Goal: Use online tool/utility: Utilize a website feature to perform a specific function

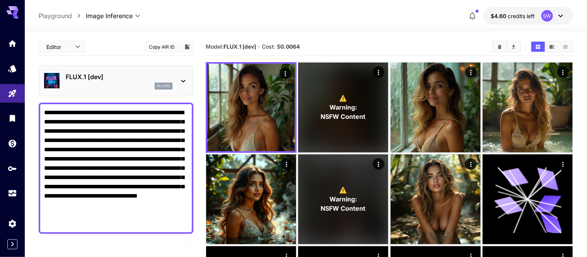
click at [170, 215] on textarea "**********" at bounding box center [116, 168] width 144 height 121
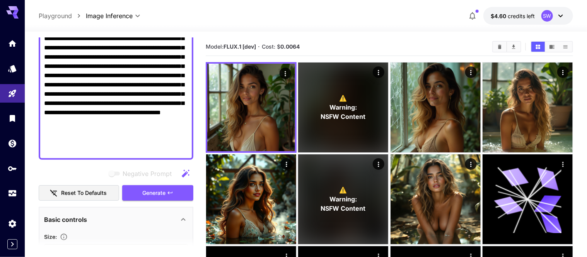
scroll to position [84, 0]
type textarea "**********"
click at [170, 186] on button "Generate" at bounding box center [157, 193] width 71 height 16
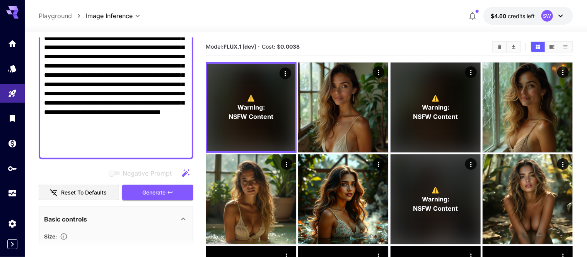
scroll to position [0, 0]
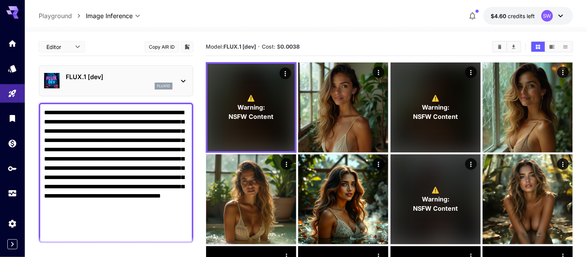
click at [181, 78] on icon at bounding box center [183, 81] width 9 height 9
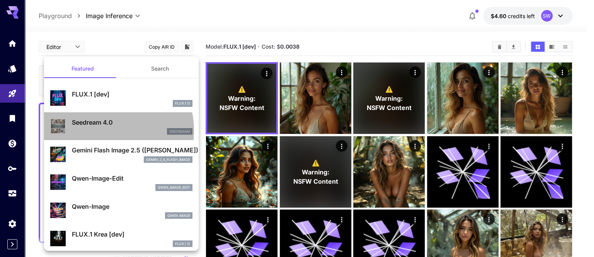
click at [99, 131] on div "seedream4" at bounding box center [132, 131] width 121 height 7
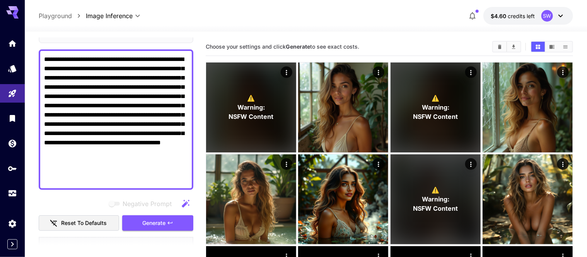
scroll to position [84, 0]
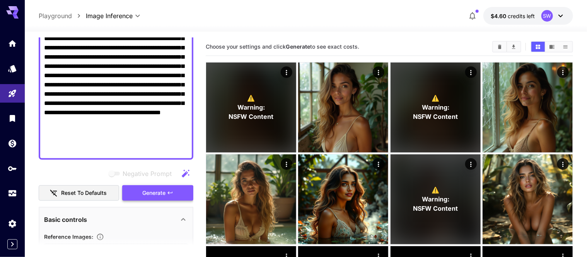
click at [150, 191] on span "Generate" at bounding box center [153, 194] width 23 height 10
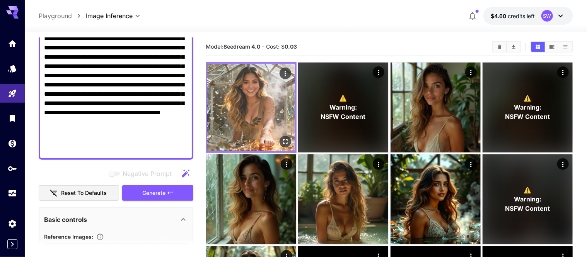
click at [239, 84] on img at bounding box center [251, 108] width 88 height 88
click at [281, 138] on icon "Open in fullscreen" at bounding box center [285, 142] width 8 height 8
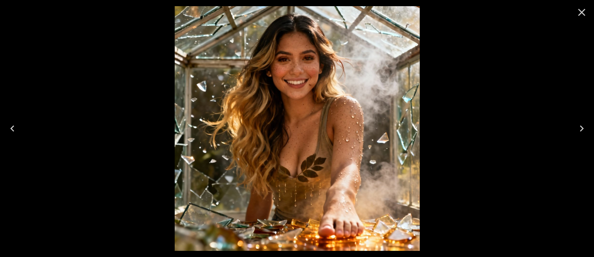
click at [285, 124] on img at bounding box center [297, 128] width 245 height 245
click at [462, 93] on div at bounding box center [297, 128] width 594 height 257
click at [583, 6] on icon "Close" at bounding box center [582, 12] width 12 height 12
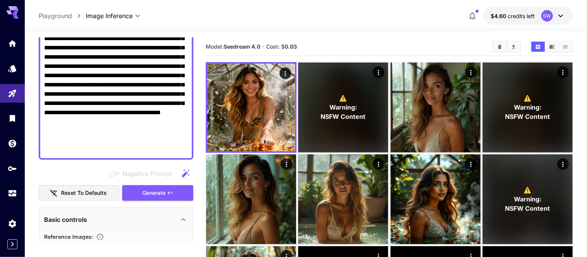
scroll to position [0, 0]
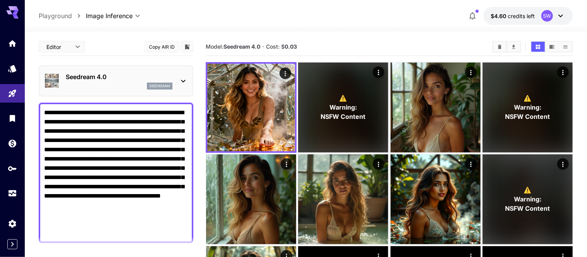
click at [185, 80] on icon at bounding box center [183, 81] width 4 height 3
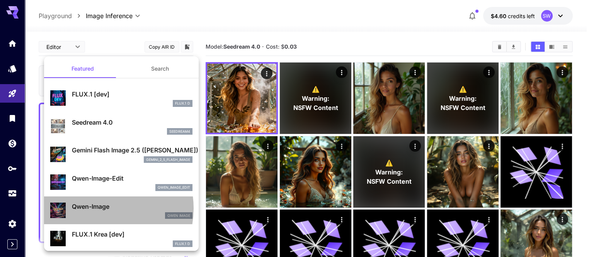
click at [99, 209] on p "Qwen-Image" at bounding box center [132, 206] width 121 height 9
type input "**********"
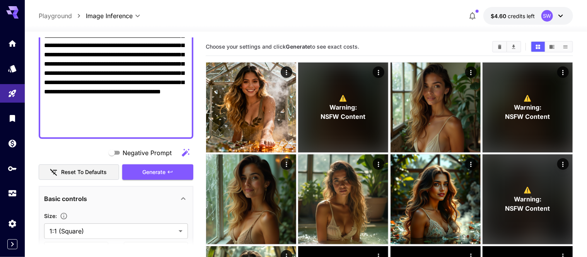
scroll to position [106, 0]
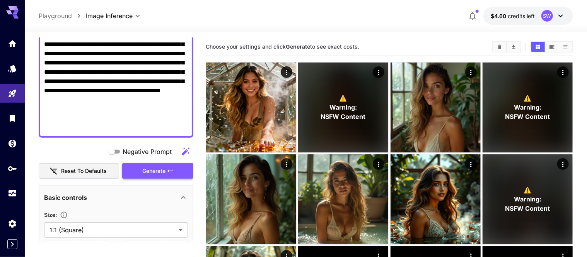
click at [165, 169] on span "Generate" at bounding box center [153, 172] width 23 height 10
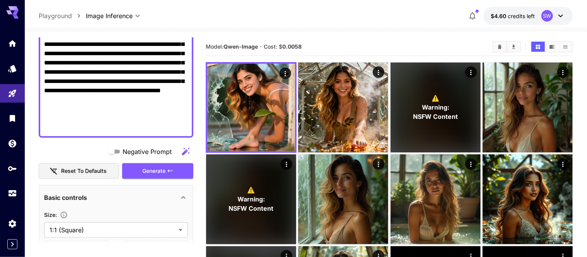
scroll to position [0, 0]
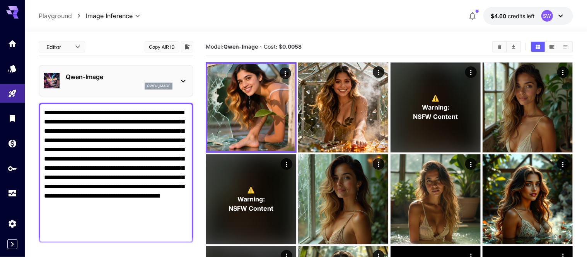
click at [190, 80] on div "Qwen-Image qwen_image" at bounding box center [116, 80] width 155 height 31
click at [184, 77] on icon at bounding box center [183, 81] width 9 height 9
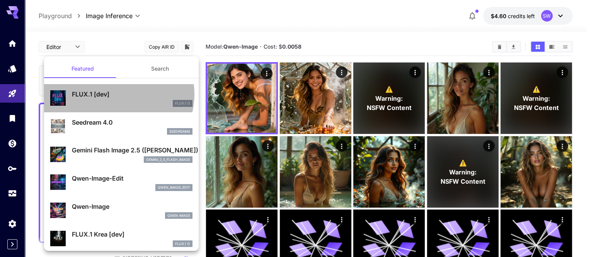
click at [115, 94] on p "FLUX.1 [dev]" at bounding box center [132, 94] width 121 height 9
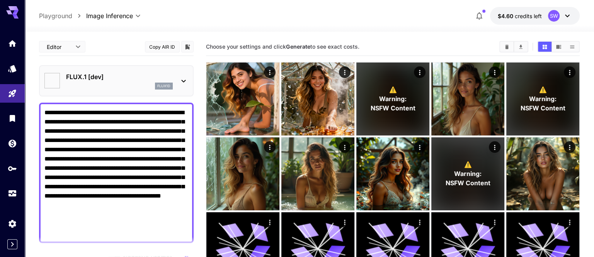
type input "**"
type input "***"
type input "**********"
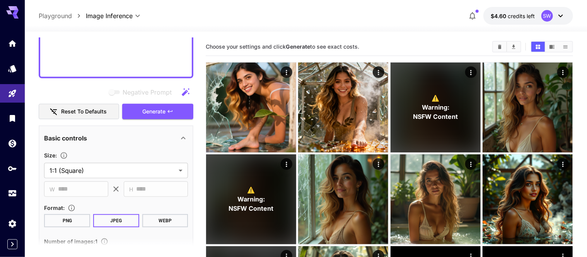
scroll to position [165, 0]
click at [161, 109] on span "Generate" at bounding box center [153, 112] width 23 height 10
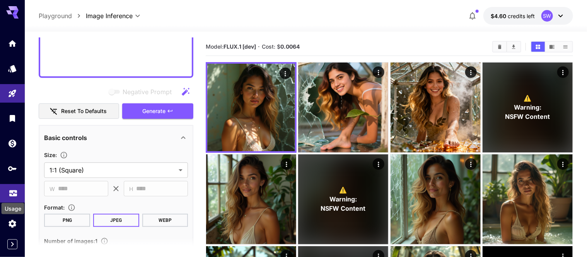
click at [11, 193] on icon "Usage" at bounding box center [13, 191] width 9 height 9
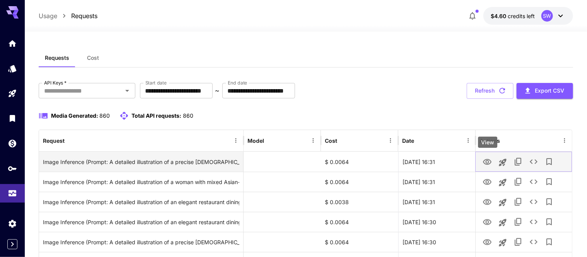
click at [492, 160] on icon "View" at bounding box center [486, 162] width 9 height 9
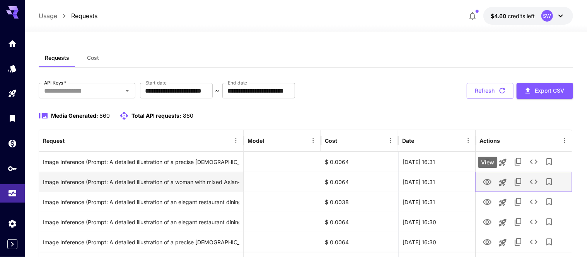
click at [487, 181] on icon "View" at bounding box center [487, 182] width 9 height 6
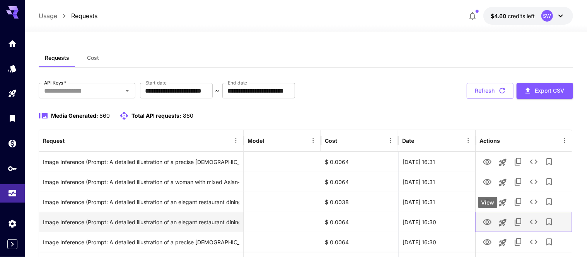
click at [489, 222] on icon "View" at bounding box center [486, 222] width 9 height 9
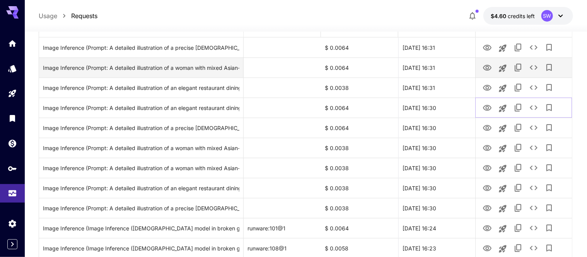
scroll to position [116, 0]
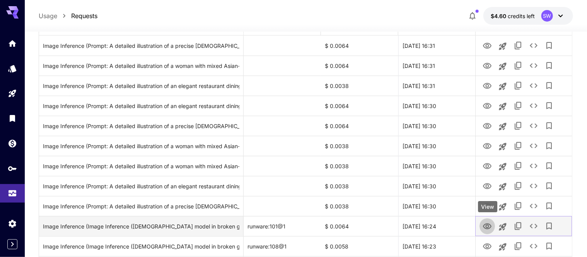
click at [486, 224] on icon "View" at bounding box center [487, 227] width 9 height 6
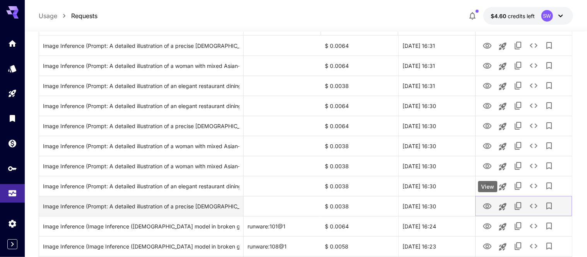
click at [484, 204] on icon "View" at bounding box center [486, 206] width 9 height 9
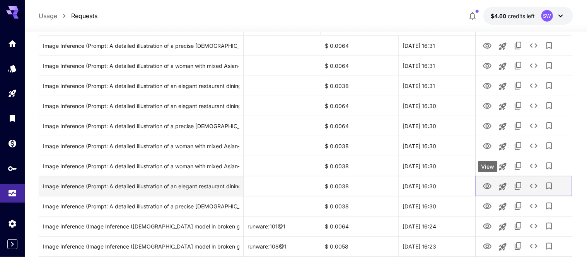
click at [488, 184] on icon "View" at bounding box center [486, 186] width 9 height 9
